Goal: Find specific page/section: Find specific page/section

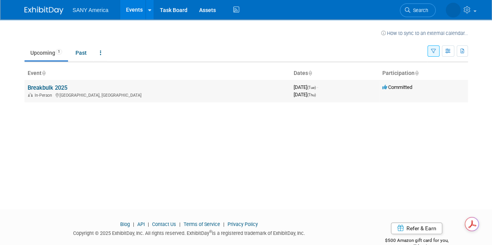
click at [38, 84] on link "Breakbulk 2025" at bounding box center [48, 87] width 40 height 7
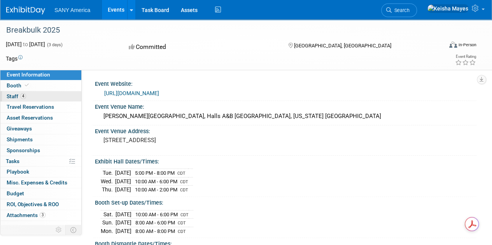
click at [37, 94] on link "4 Staff 4" at bounding box center [40, 96] width 81 height 11
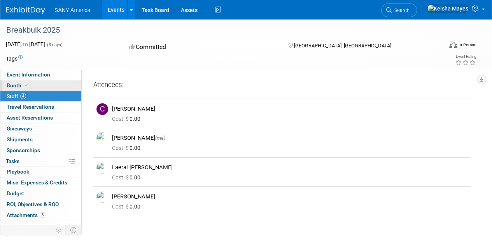
click at [26, 84] on icon at bounding box center [27, 85] width 4 height 4
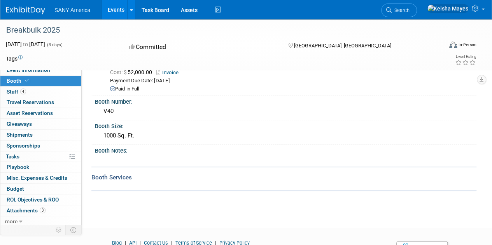
scroll to position [39, 0]
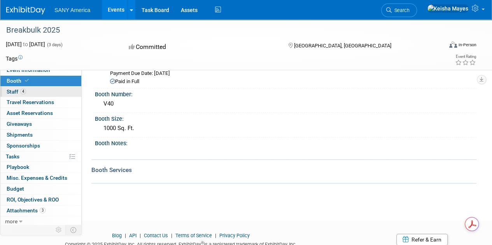
click at [42, 92] on link "4 Staff 4" at bounding box center [40, 92] width 81 height 11
